Goal: Information Seeking & Learning: Understand process/instructions

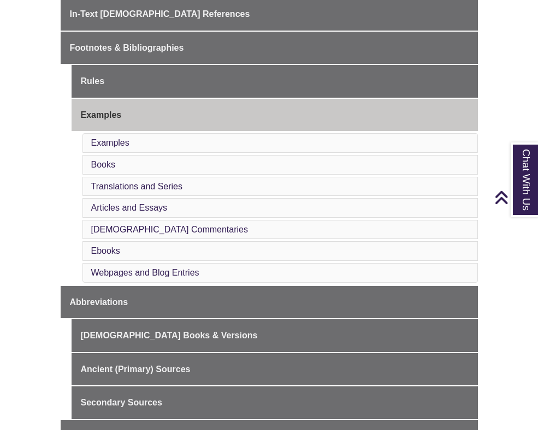
scroll to position [437, 0]
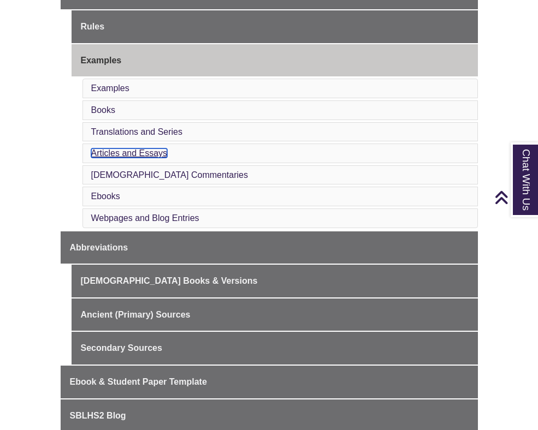
click at [98, 158] on link "Articles and Essays" at bounding box center [129, 152] width 76 height 9
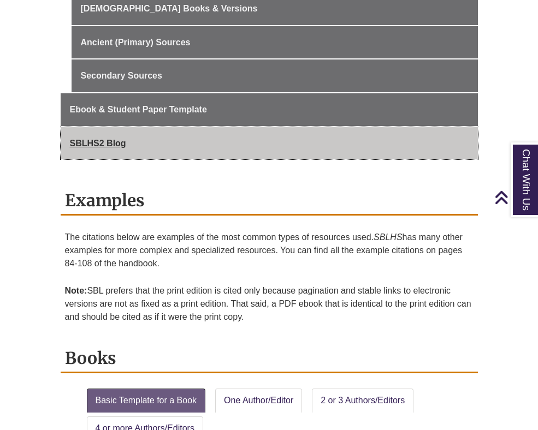
scroll to position [710, 0]
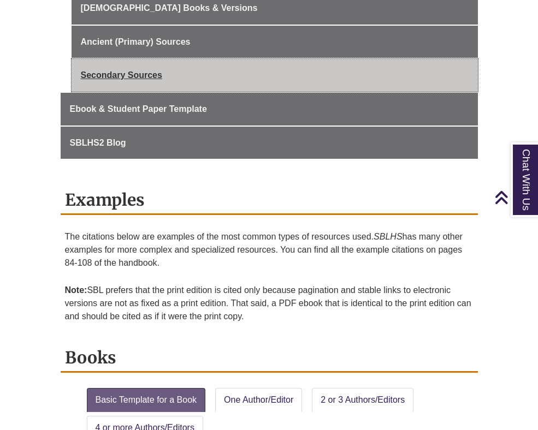
click at [100, 92] on link "Secondary Sources" at bounding box center [274, 75] width 406 height 33
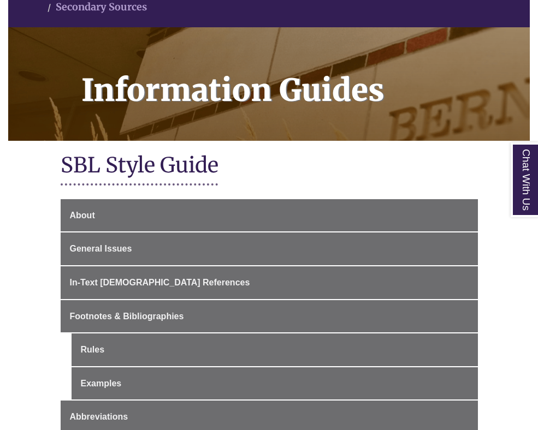
scroll to position [164, 0]
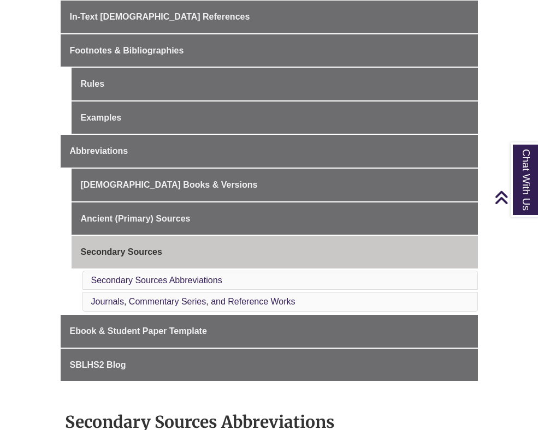
scroll to position [382, 0]
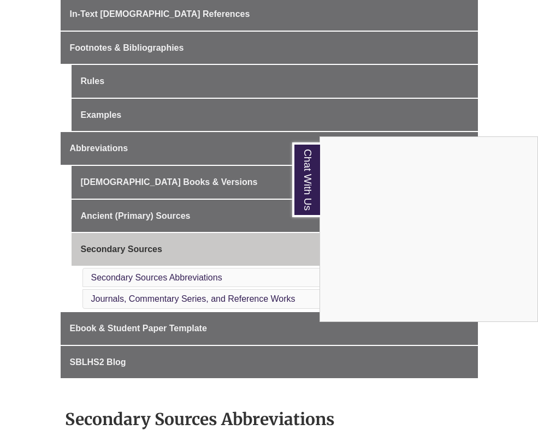
click at [227, 40] on div "Chat With Us" at bounding box center [269, 215] width 538 height 430
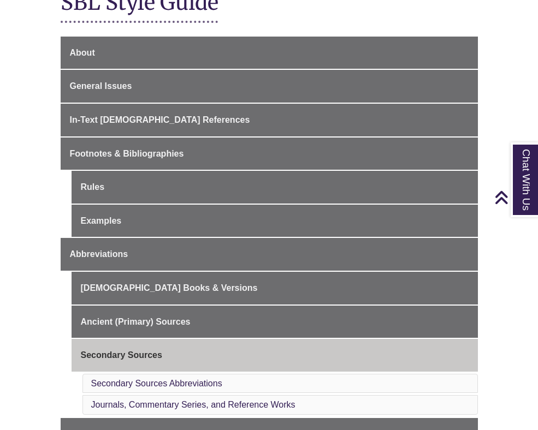
scroll to position [273, 0]
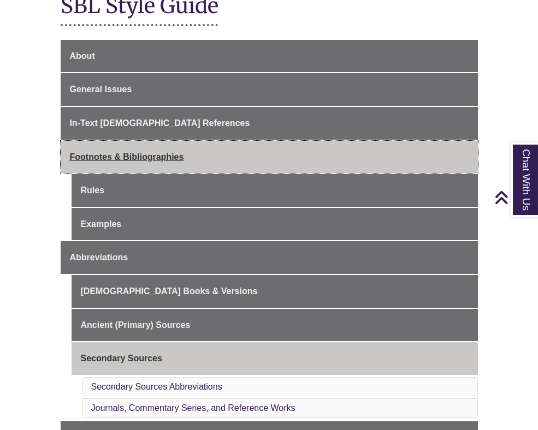
click at [110, 154] on span "Footnotes & Bibliographies" at bounding box center [127, 156] width 114 height 9
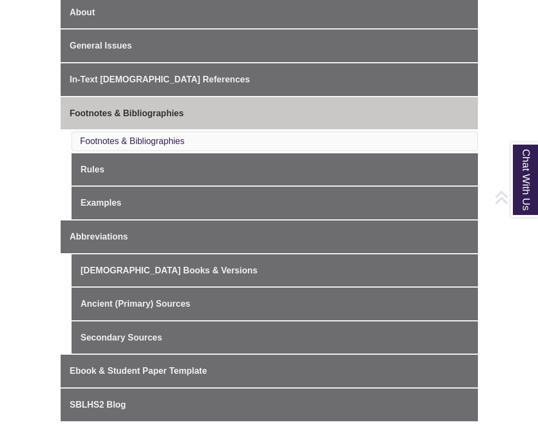
scroll to position [327, 0]
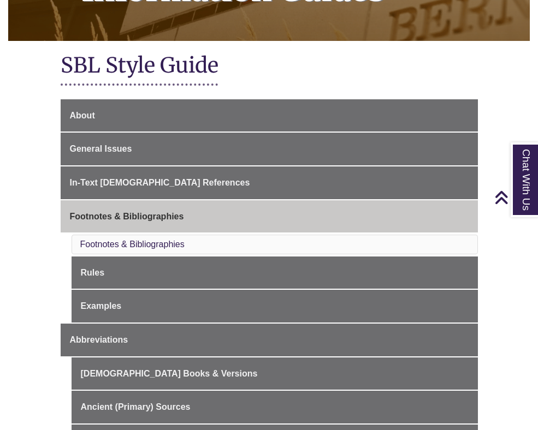
scroll to position [164, 0]
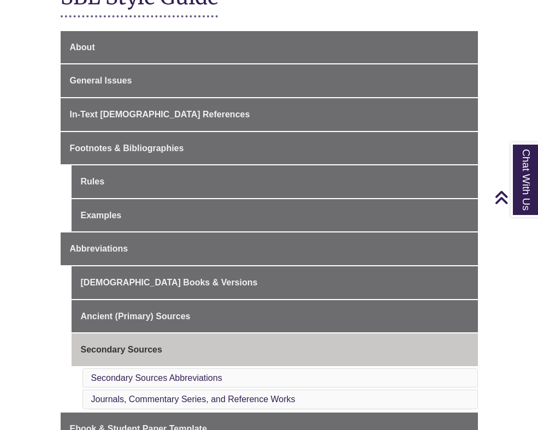
scroll to position [218, 0]
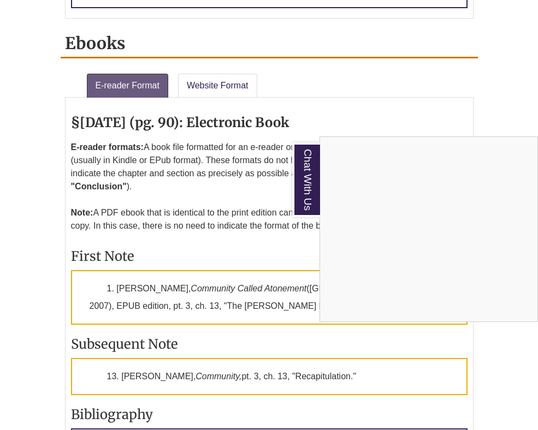
scroll to position [2674, 0]
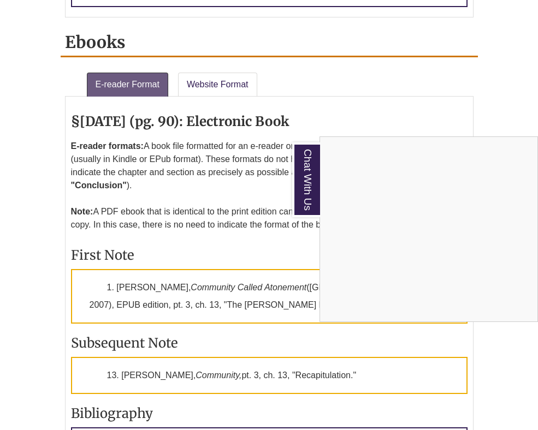
click at [85, 123] on div "Chat With Us" at bounding box center [269, 215] width 538 height 430
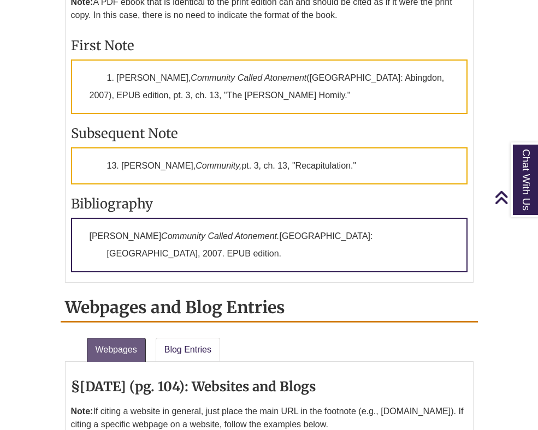
scroll to position [2784, 0]
